Goal: Find contact information: Find contact information

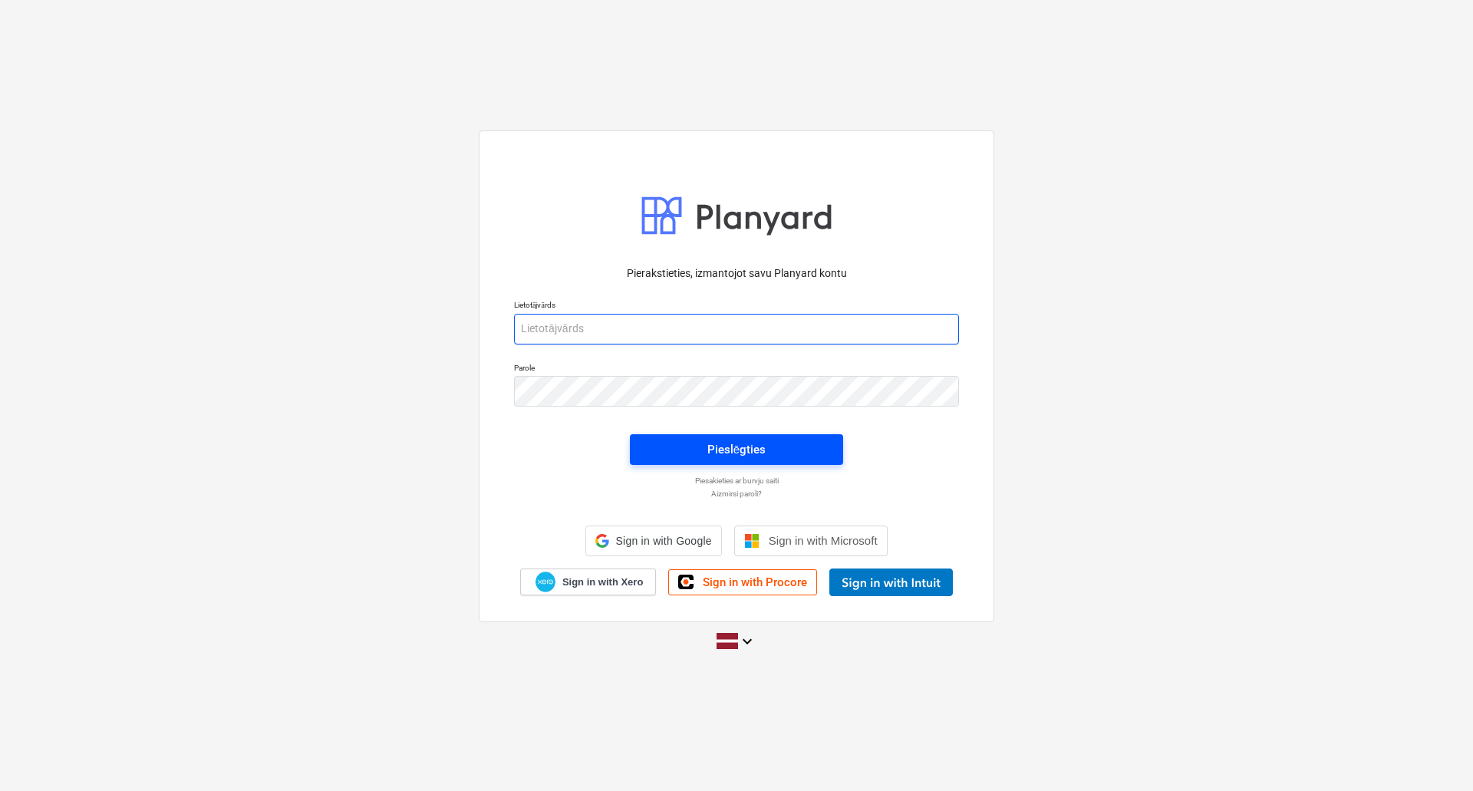
type input "[PERSON_NAME][EMAIL_ADDRESS][DOMAIN_NAME]"
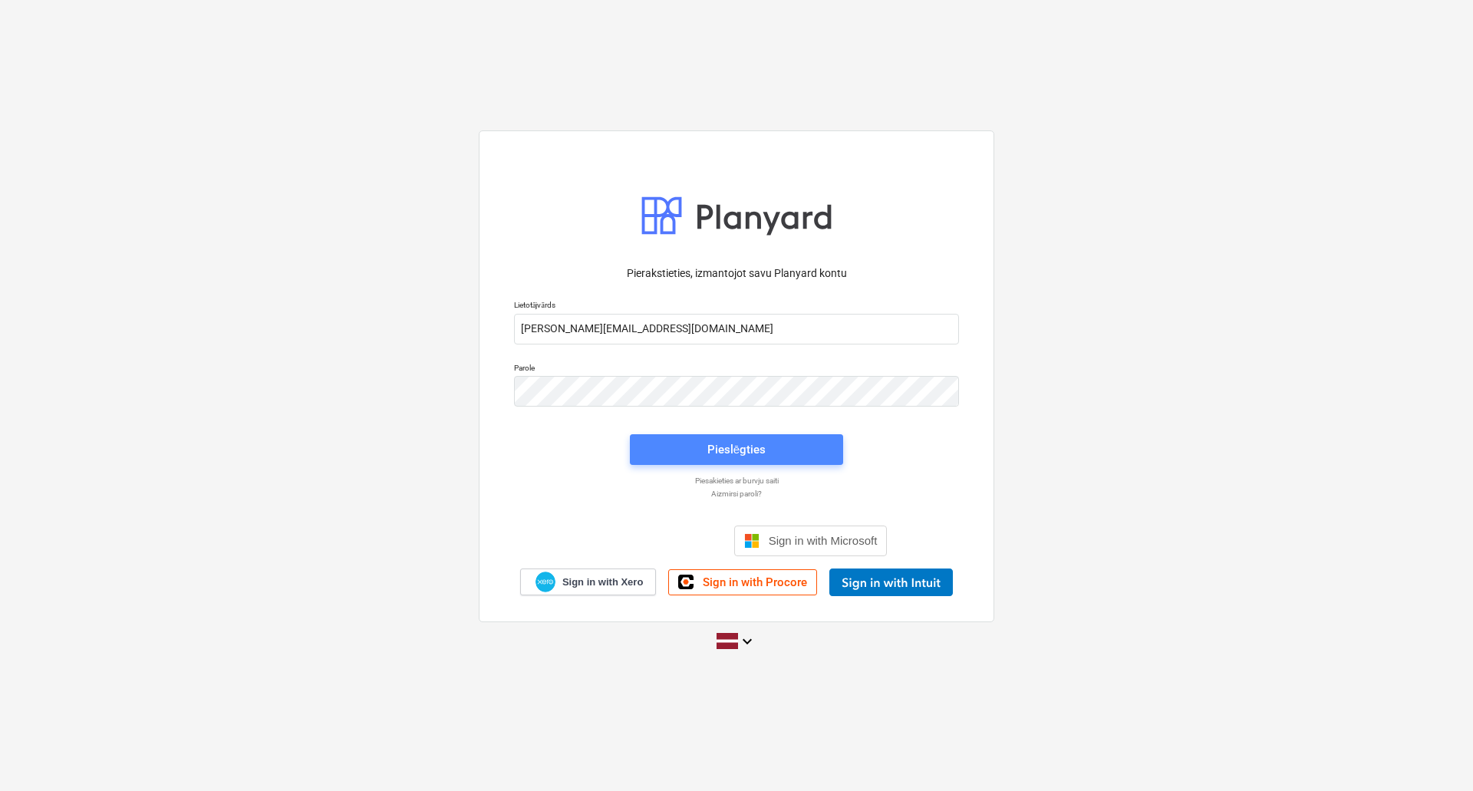
click at [722, 462] on button "Pieslēgties" at bounding box center [736, 449] width 213 height 31
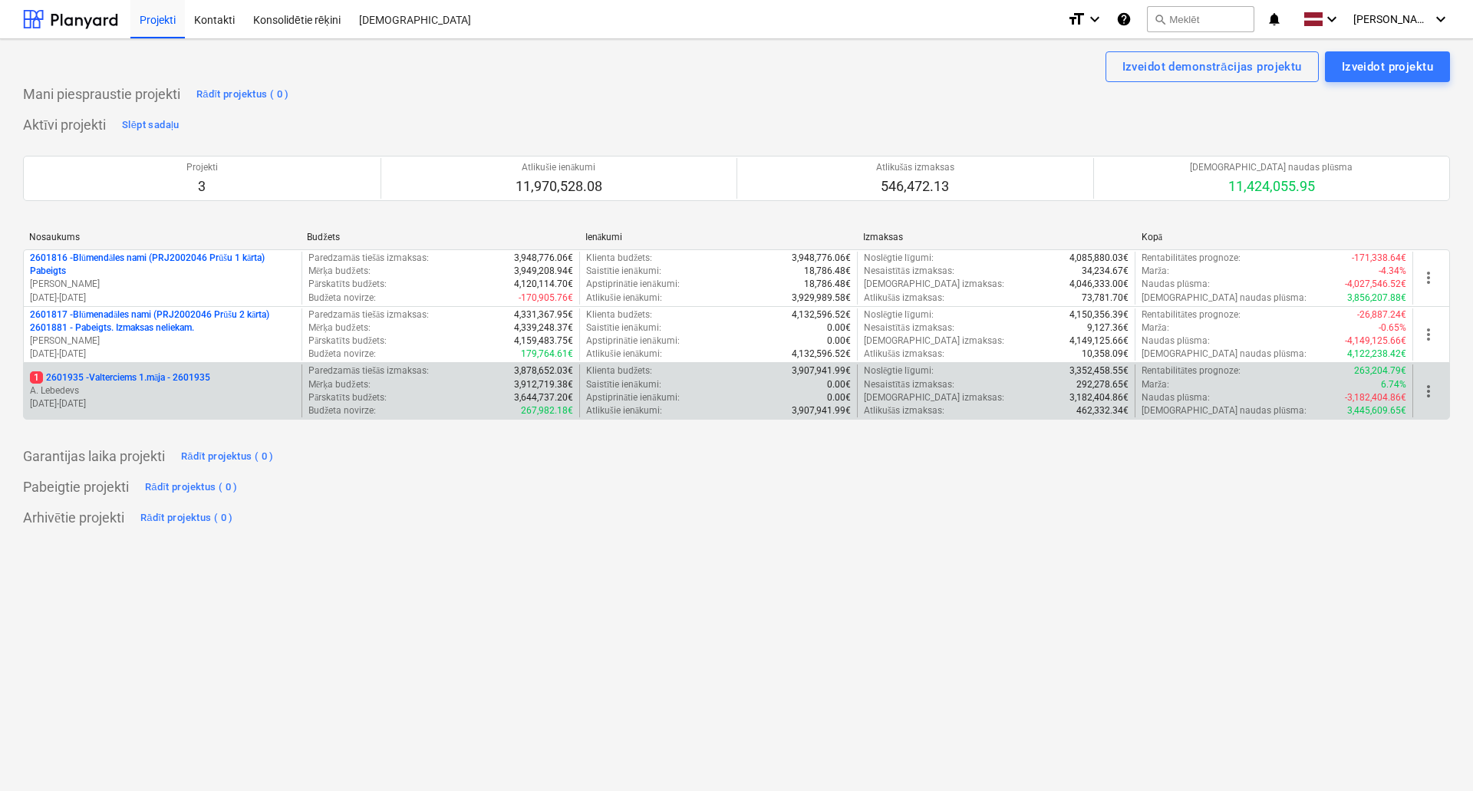
click at [173, 374] on p "1 2601935 - Valterciems 1.māja - 2601935" at bounding box center [120, 377] width 180 height 13
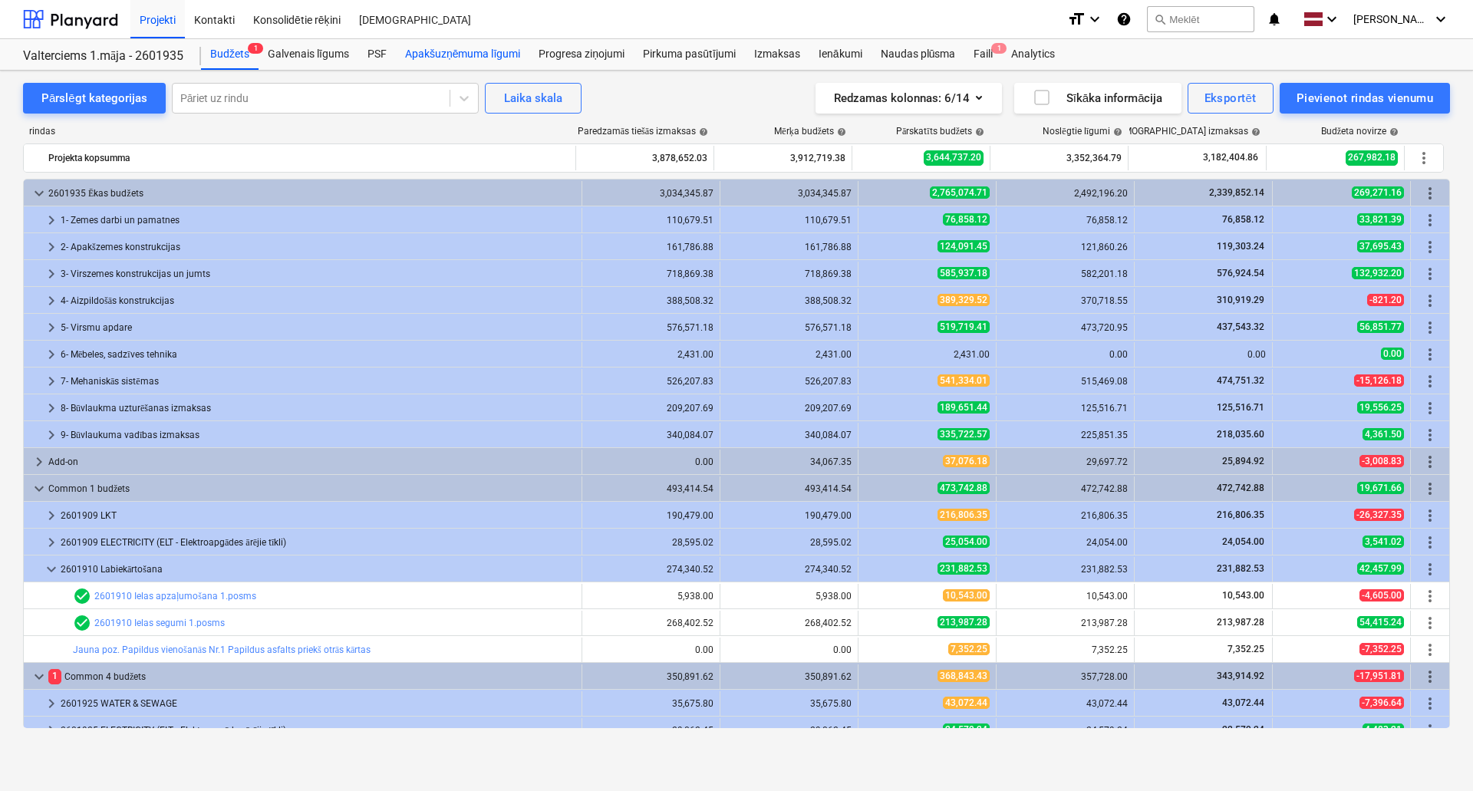
click at [475, 53] on div "Apakšuzņēmuma līgumi" at bounding box center [462, 54] width 133 height 31
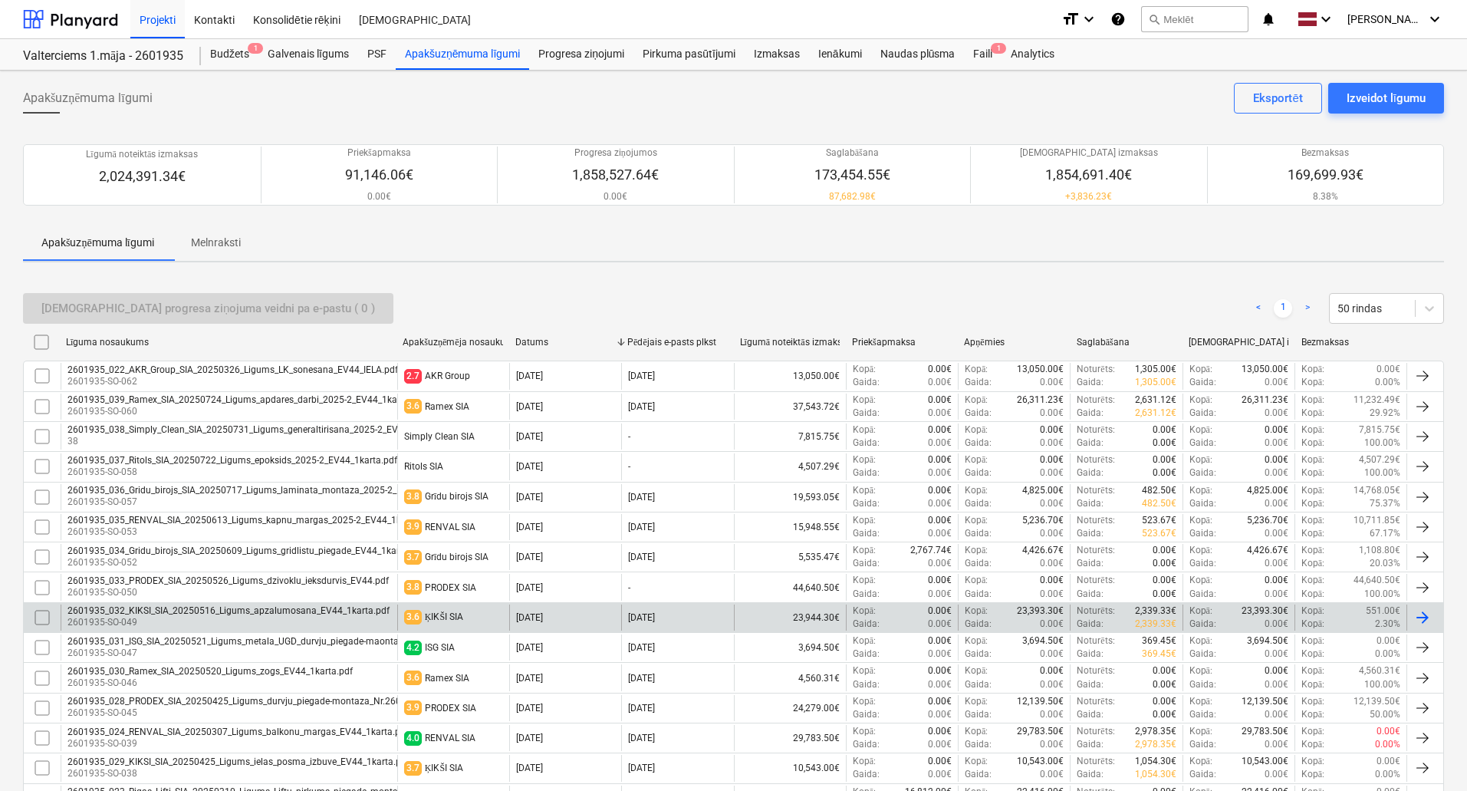
click at [445, 611] on div "ĶIKŠI SIA" at bounding box center [444, 617] width 38 height 12
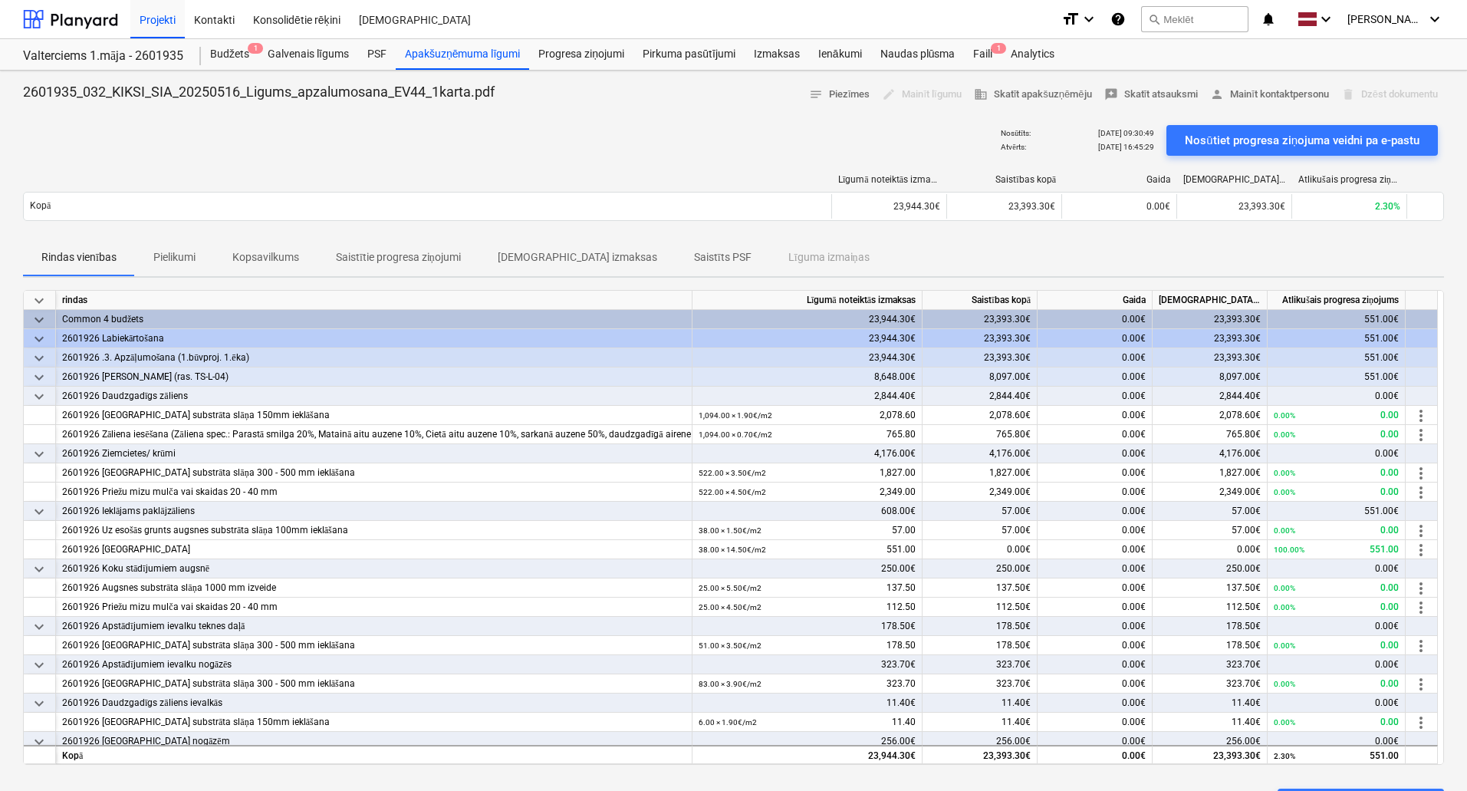
click at [182, 258] on p "Pielikumi" at bounding box center [174, 257] width 42 height 16
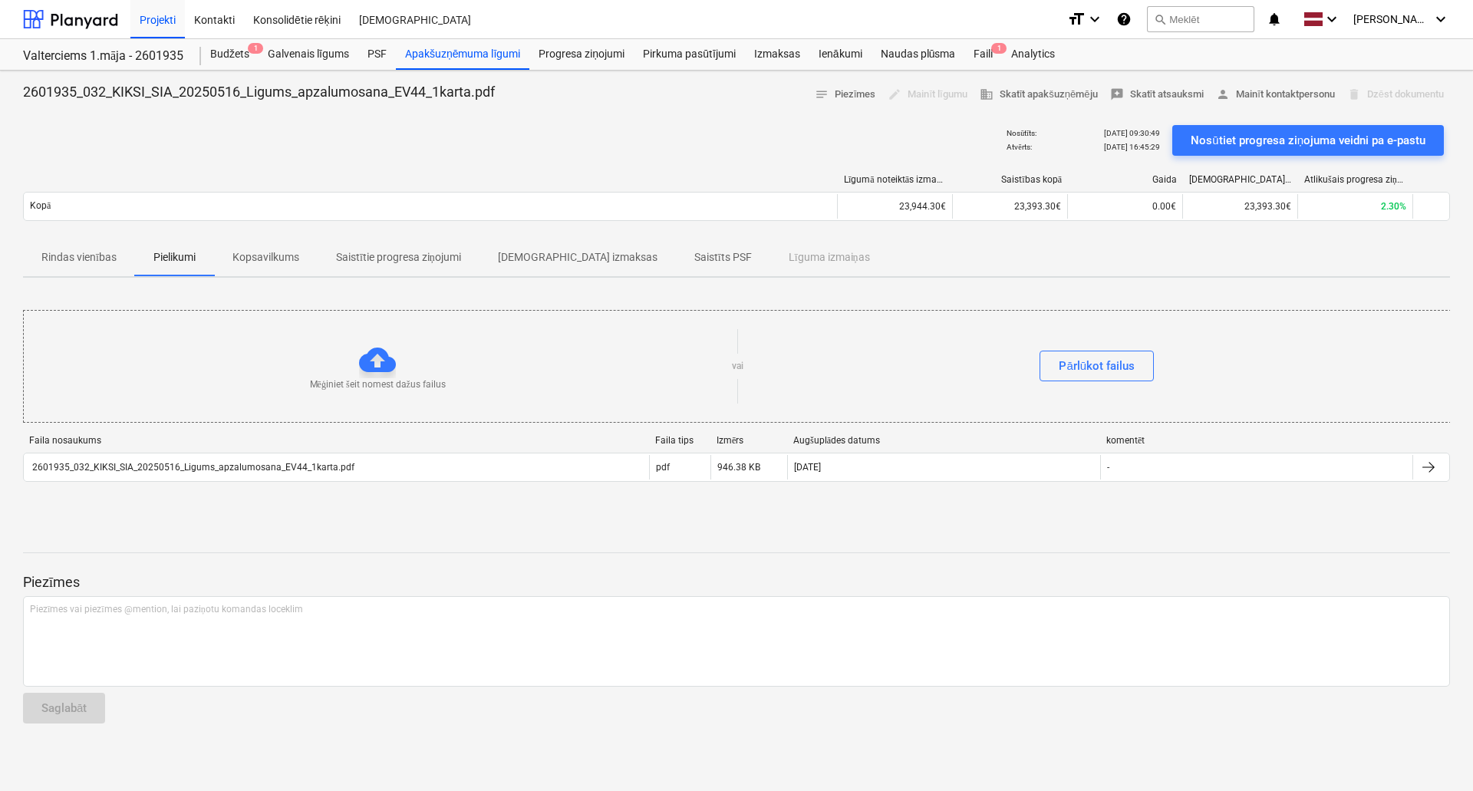
click at [260, 260] on p "Kopsavilkums" at bounding box center [265, 257] width 67 height 16
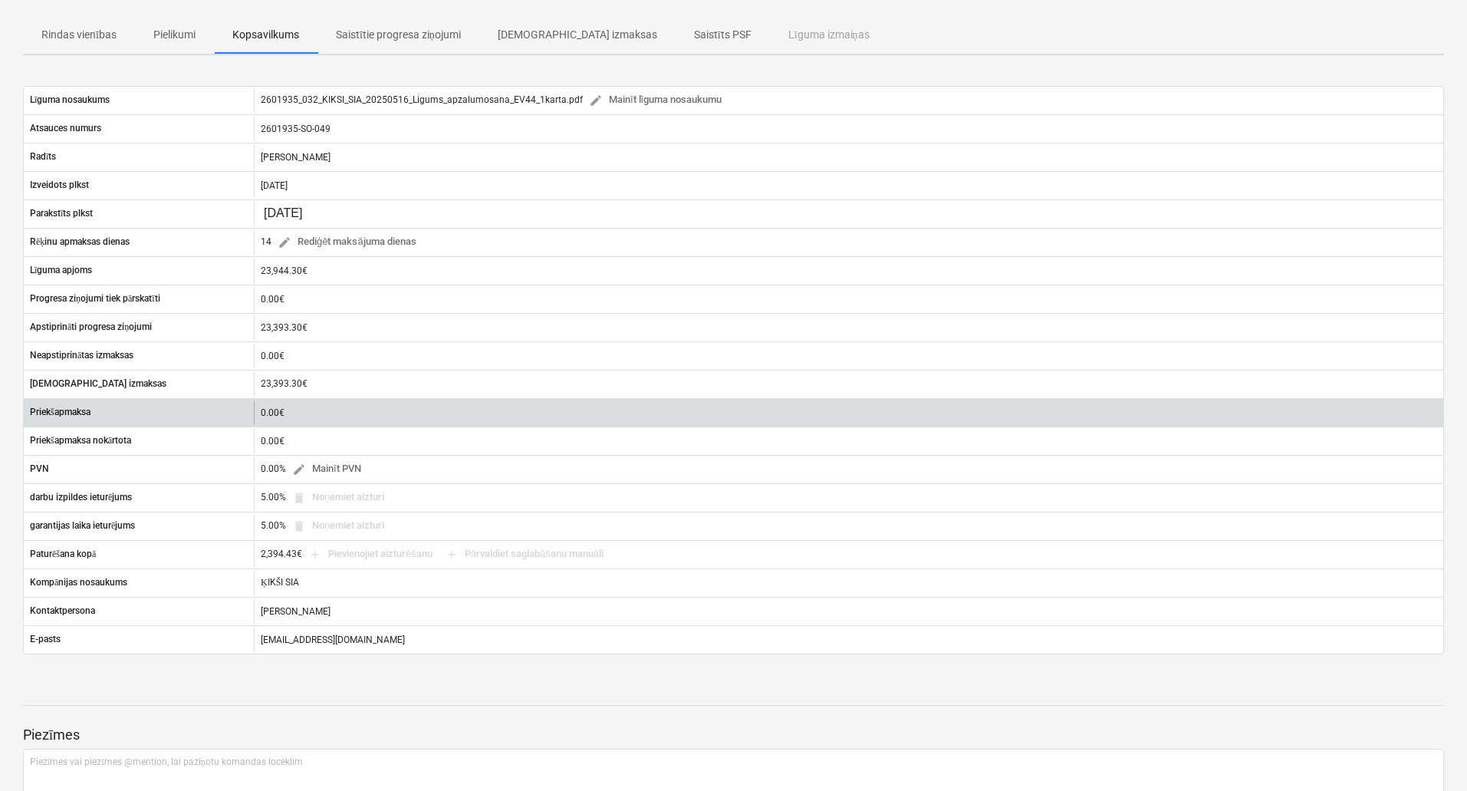
scroll to position [230, 0]
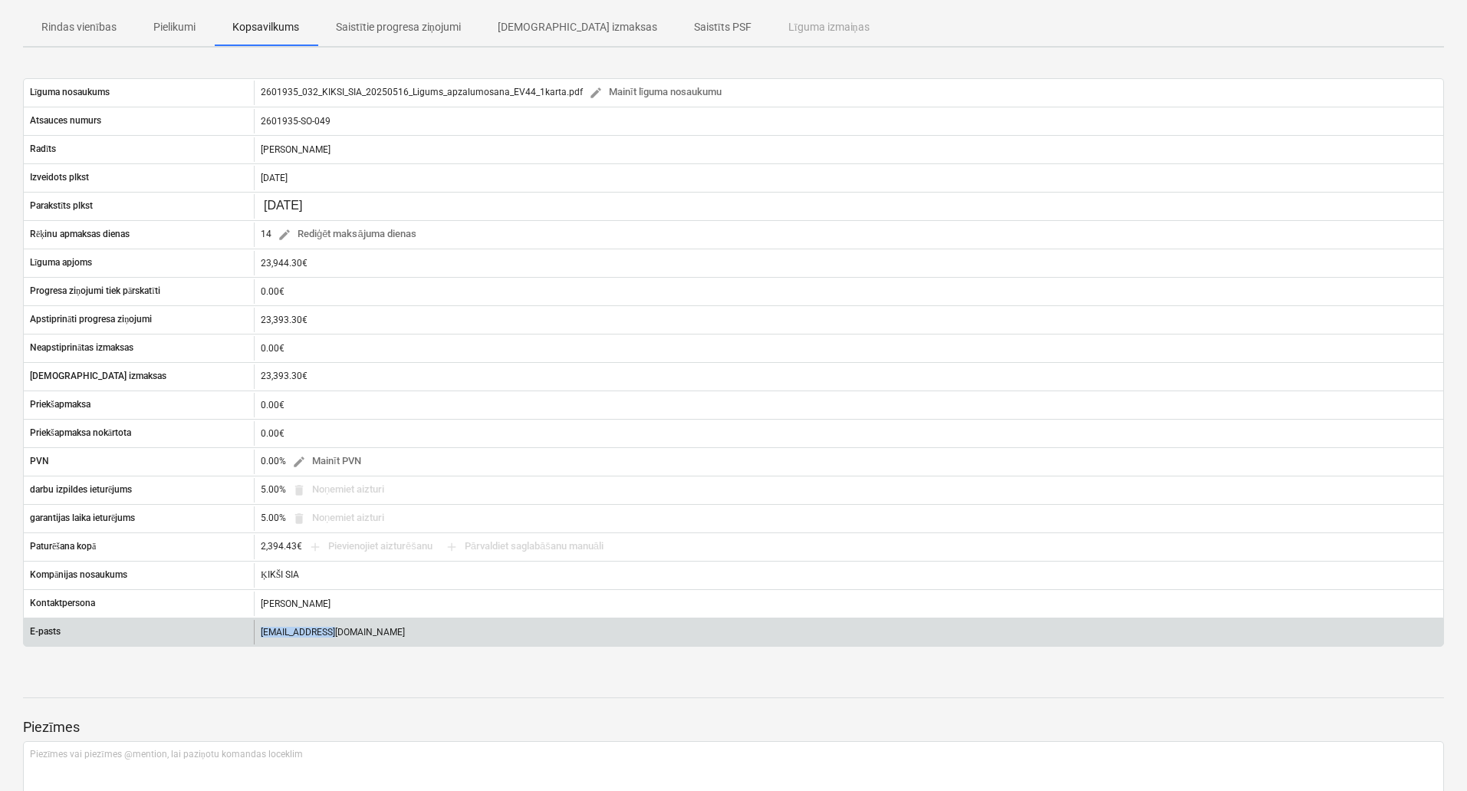
drag, startPoint x: 329, startPoint y: 633, endPoint x: 248, endPoint y: 621, distance: 82.2
click at [248, 621] on div "E-pasts [EMAIL_ADDRESS][DOMAIN_NAME]" at bounding box center [734, 632] width 1420 height 25
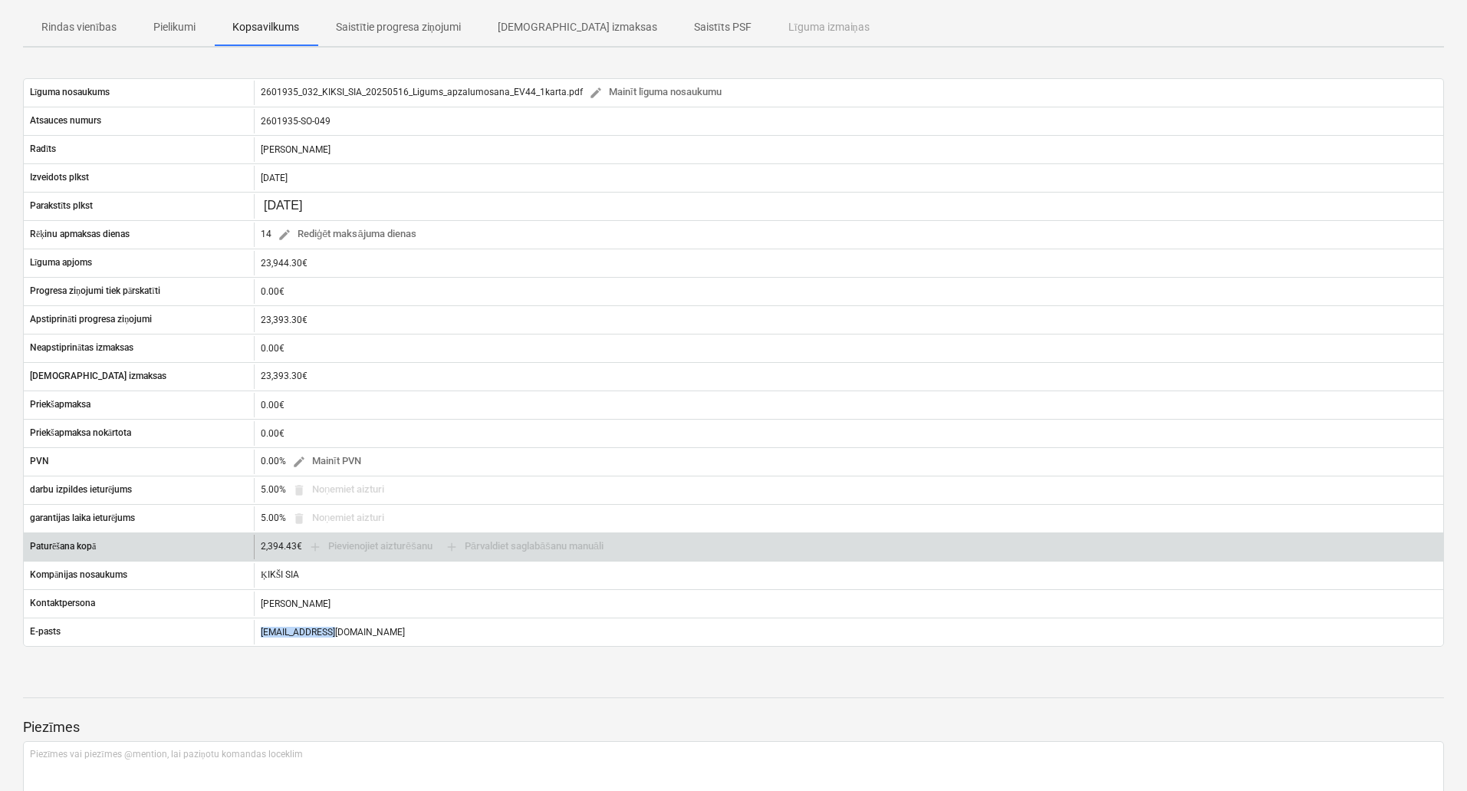
copy div "[EMAIL_ADDRESS][DOMAIN_NAME]"
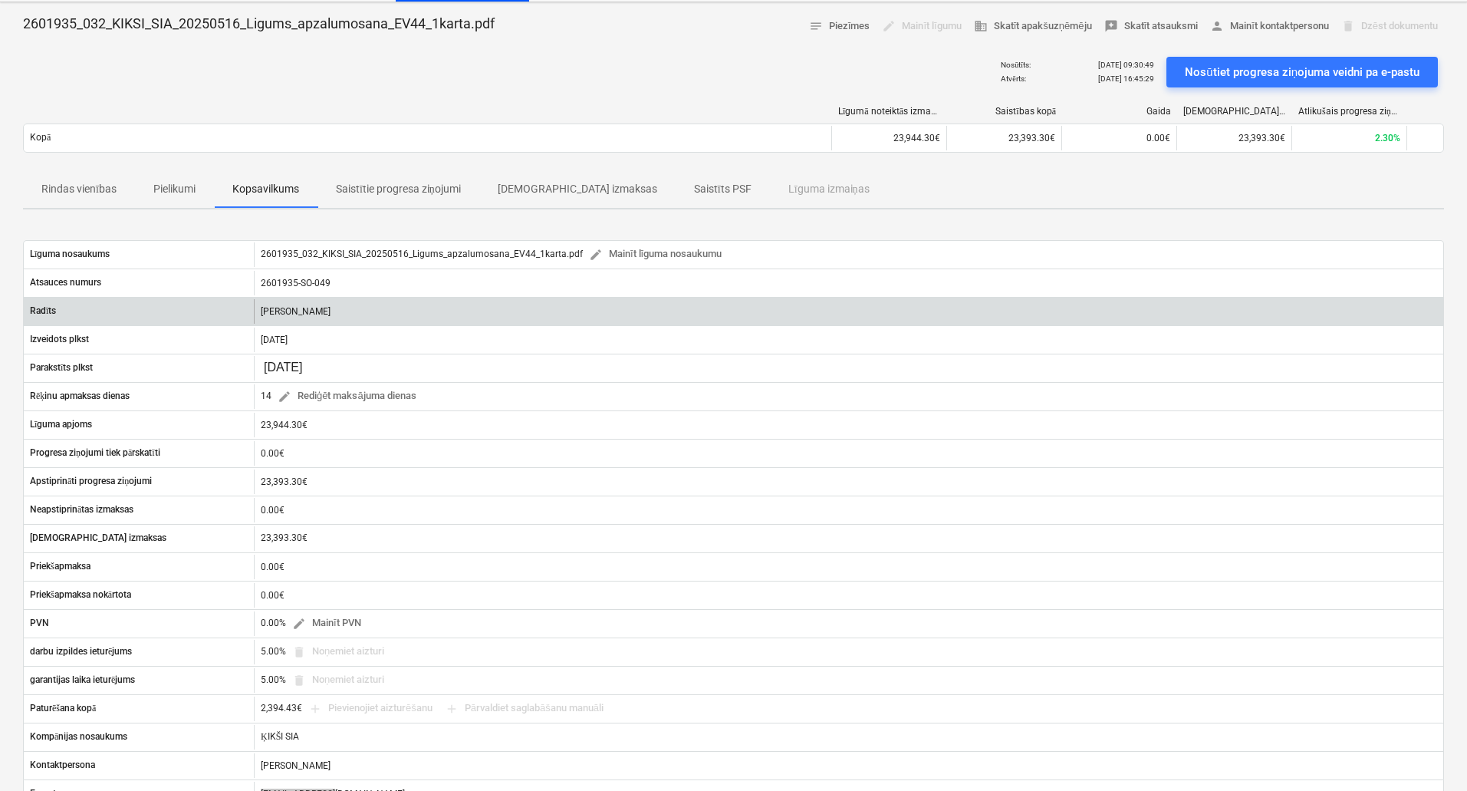
scroll to position [0, 0]
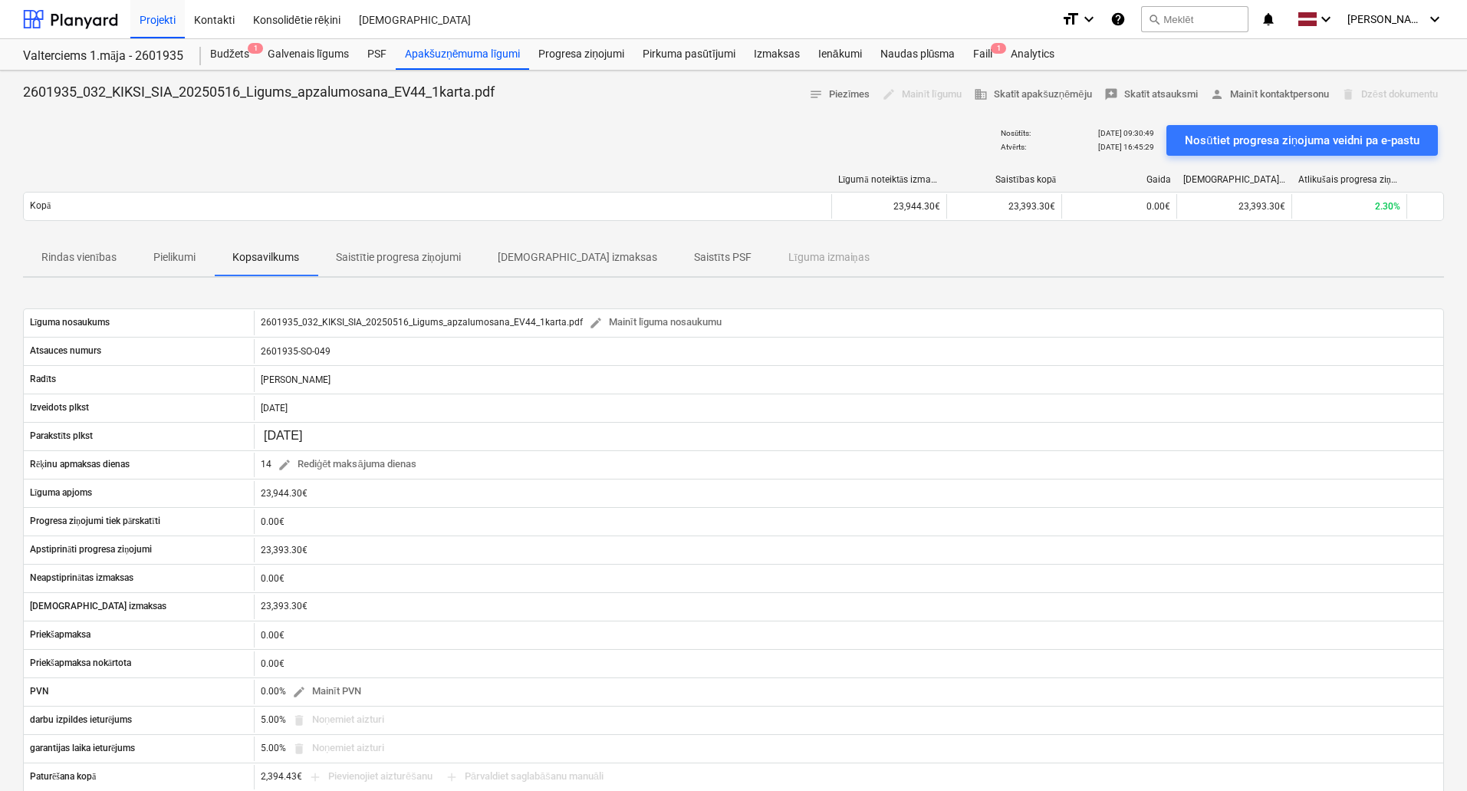
click at [101, 262] on p "Rindas vienības" at bounding box center [78, 257] width 75 height 16
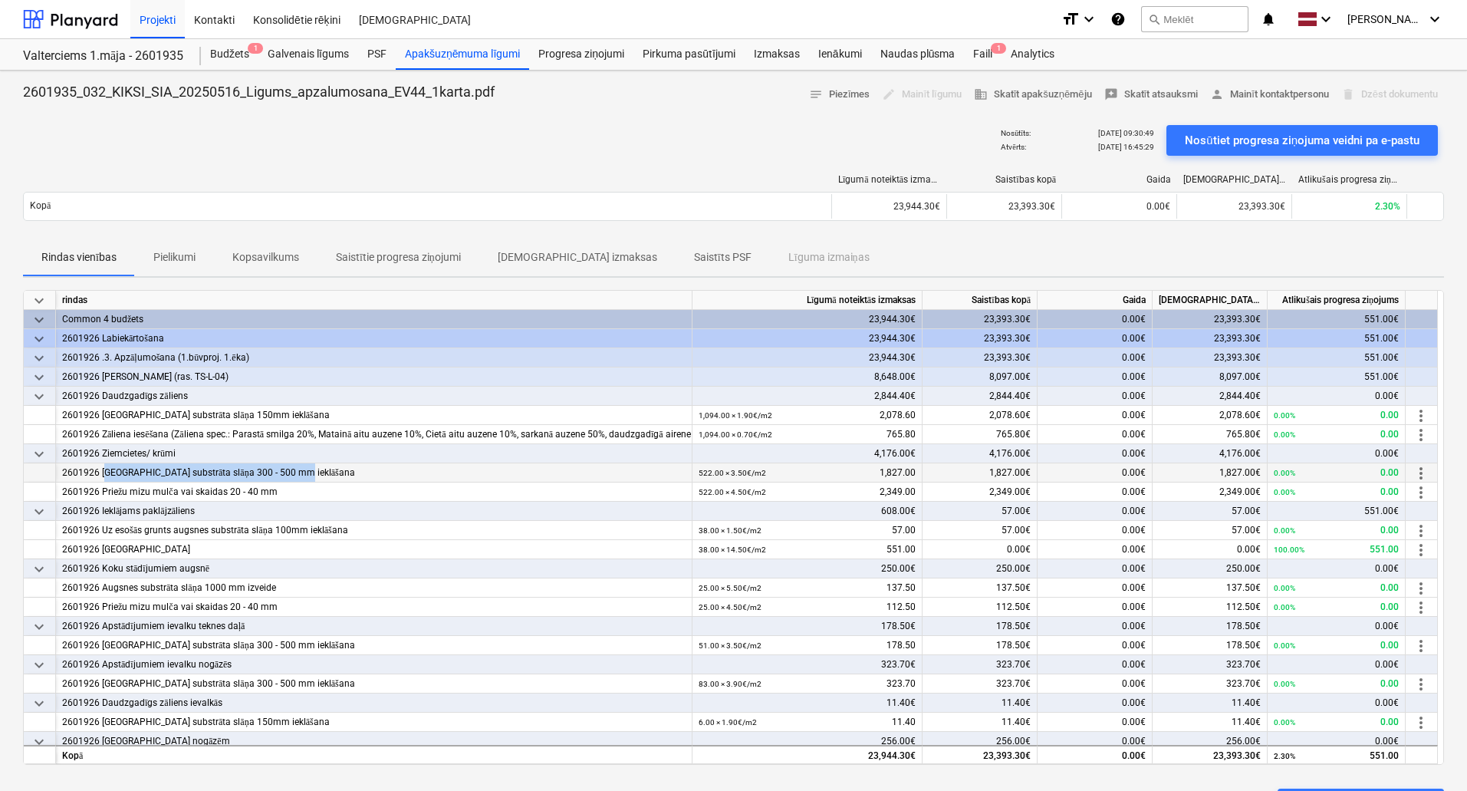
drag, startPoint x: 106, startPoint y: 475, endPoint x: 308, endPoint y: 473, distance: 201.7
click at [308, 473] on div "2601926 [GEOGRAPHIC_DATA] substrāta slāņa 300 - 500 mm ieklāšana" at bounding box center [374, 472] width 624 height 19
click at [814, 466] on div "522.00 × 3.50€ / m2 1,827.00" at bounding box center [807, 472] width 217 height 19
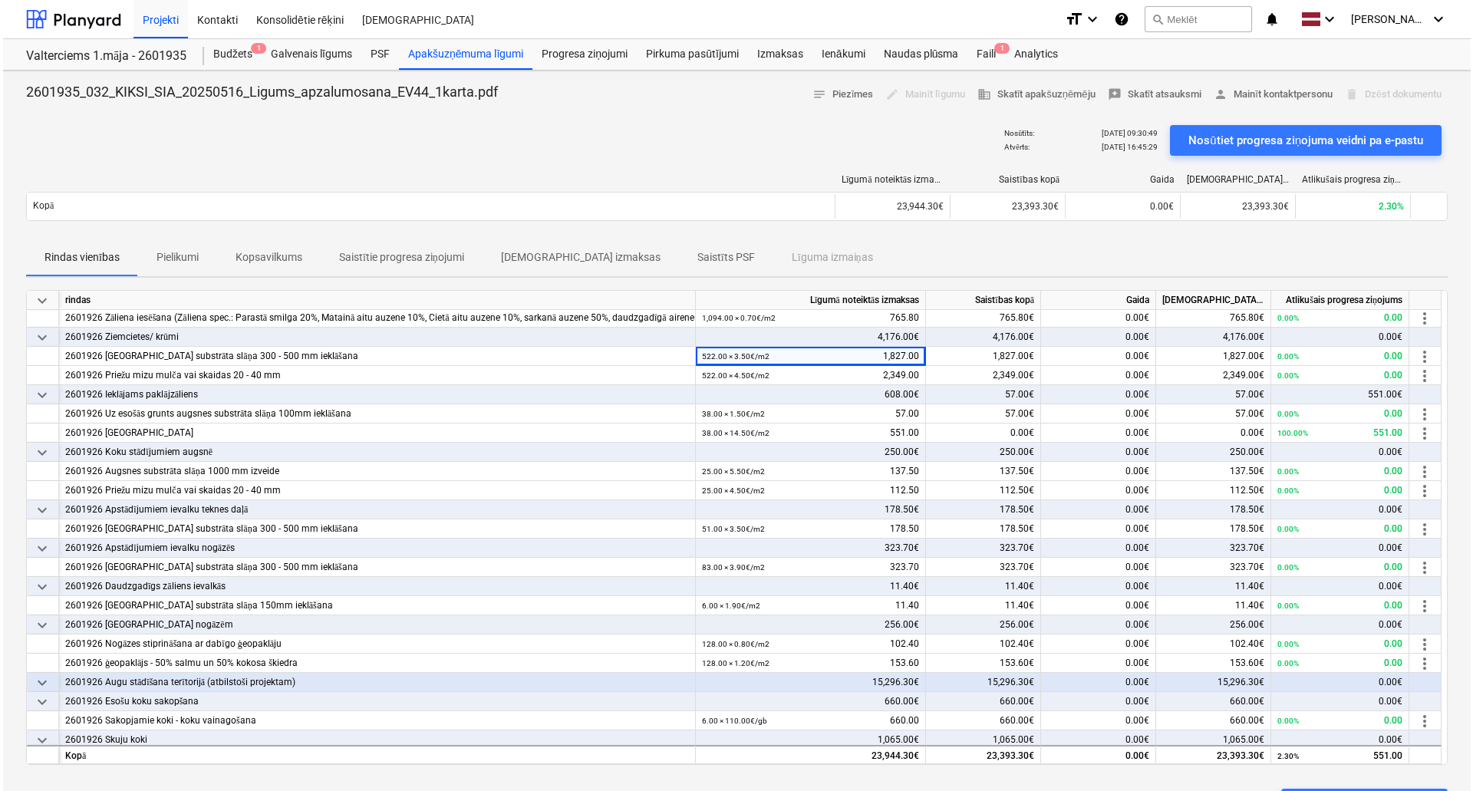
scroll to position [153, 0]
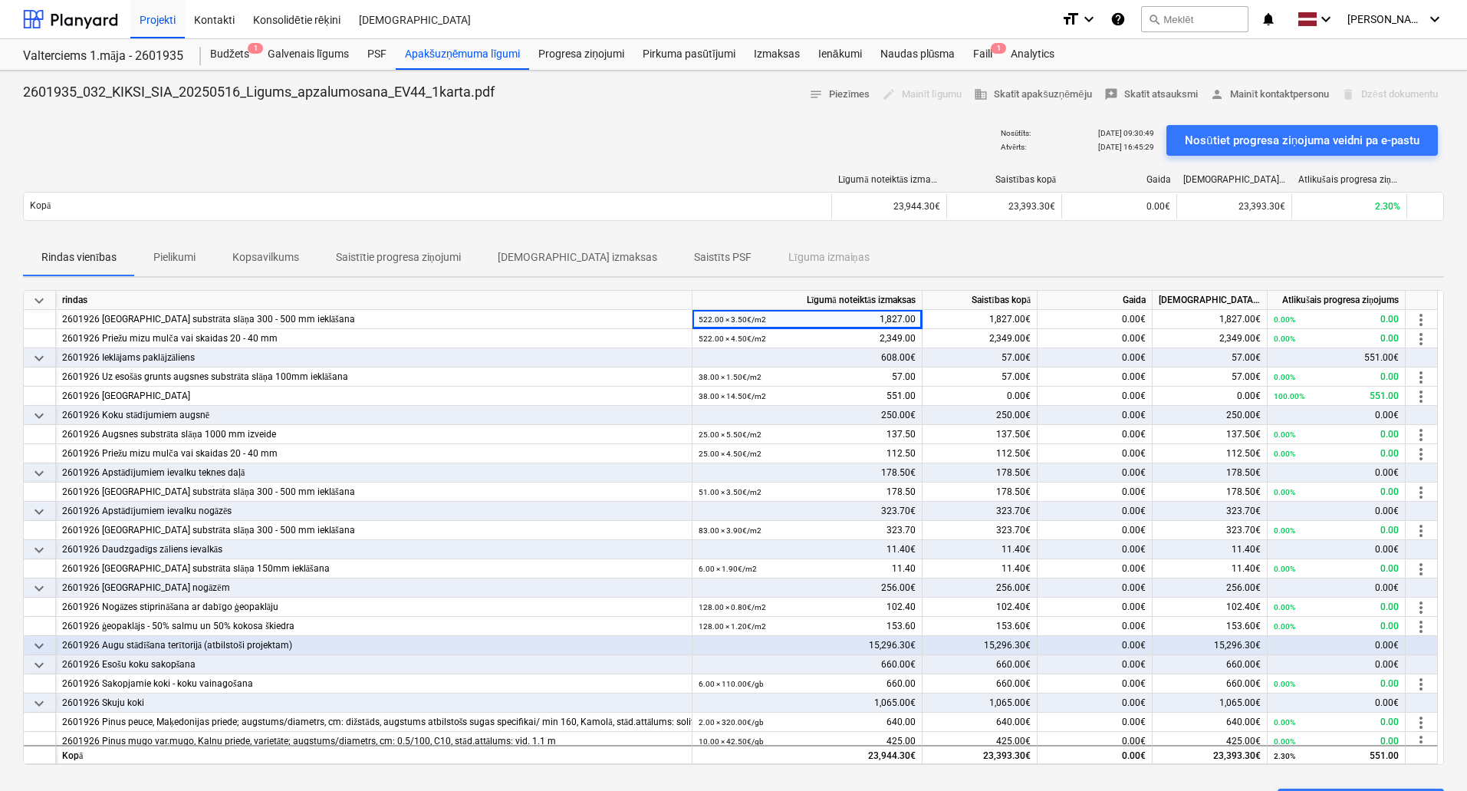
click at [734, 141] on div "Nosūtīts : [DATE] 09:30:49 Atvērts : [DATE] 16:45:29 Nosūtiet progresa ziņojuma…" at bounding box center [733, 140] width 1421 height 43
click at [978, 53] on div "Faili 1" at bounding box center [983, 54] width 38 height 31
